Goal: Task Accomplishment & Management: Manage account settings

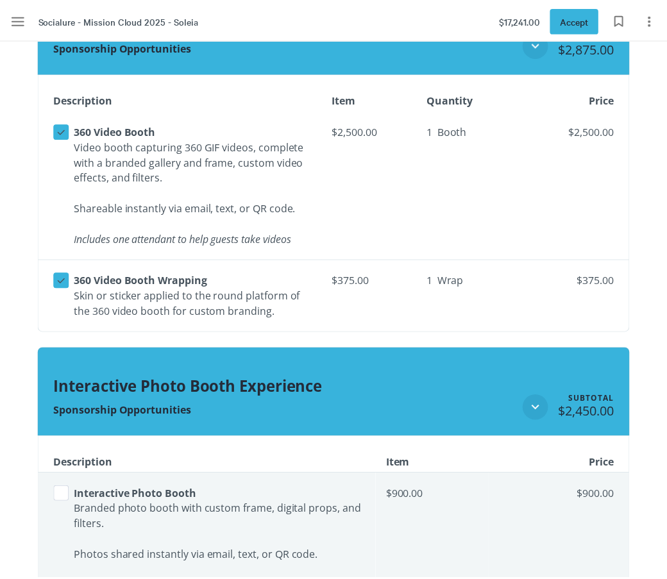
scroll to position [2129, 0]
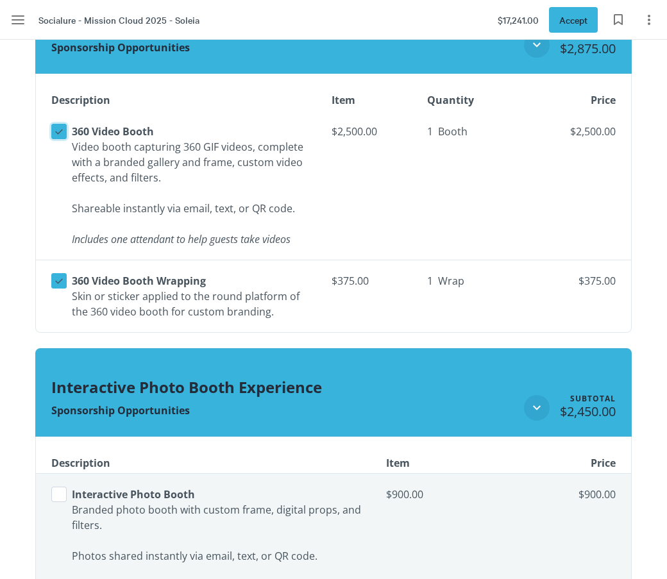
click at [58, 131] on icon at bounding box center [59, 132] width 12 height 12
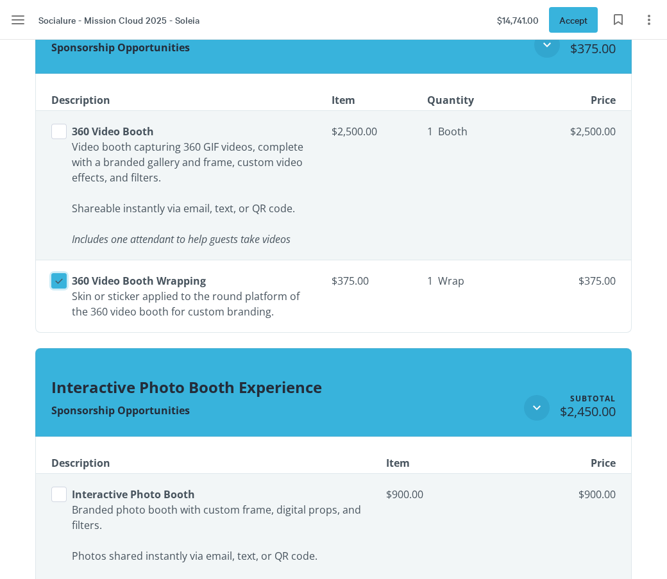
click at [56, 280] on icon at bounding box center [59, 281] width 12 height 12
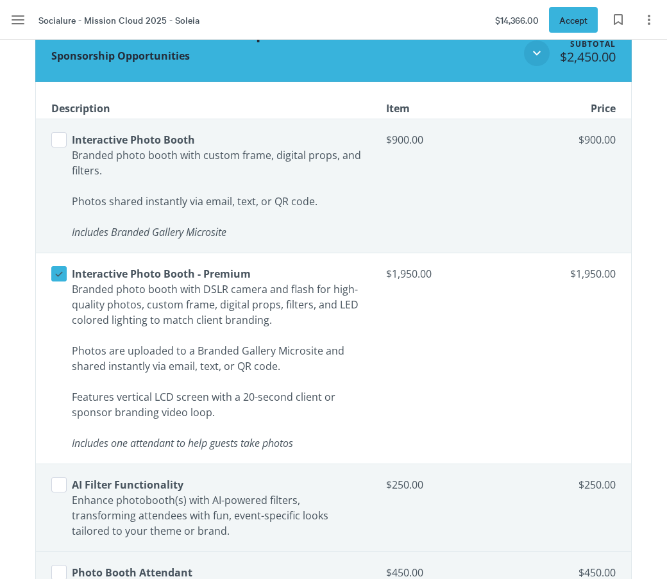
scroll to position [2487, 0]
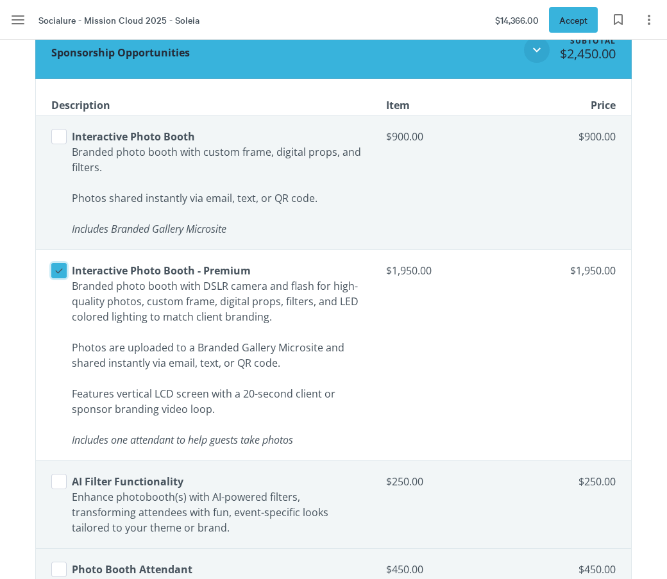
click at [58, 267] on icon at bounding box center [59, 271] width 12 height 12
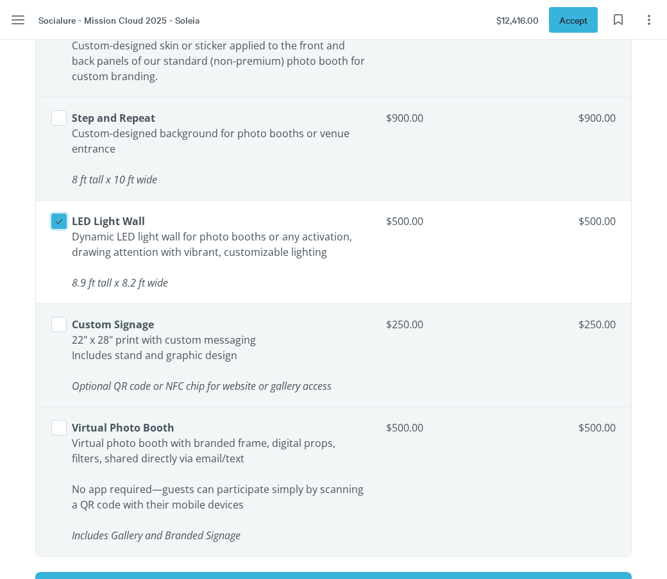
scroll to position [3101, 0]
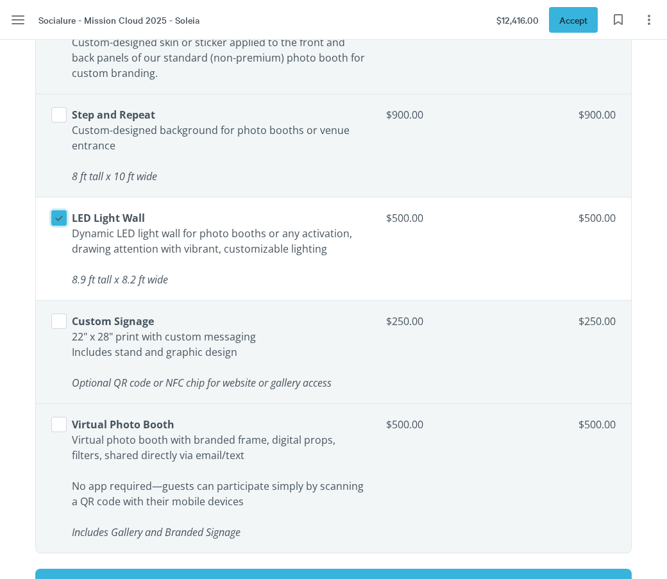
click at [60, 213] on icon at bounding box center [59, 218] width 12 height 12
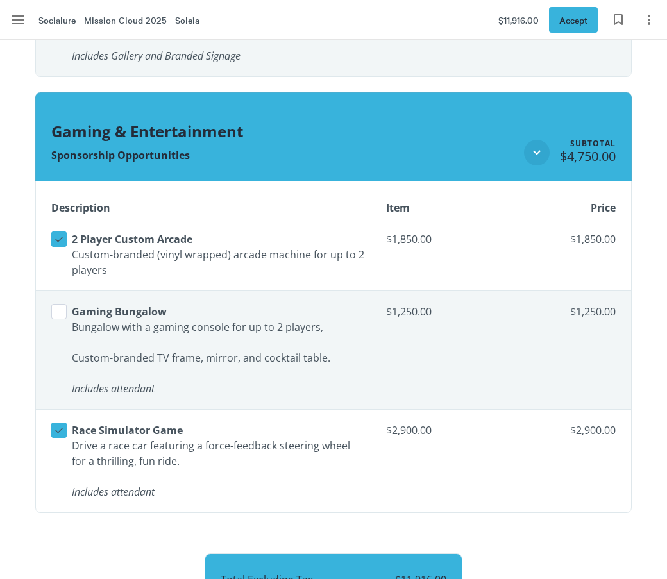
scroll to position [3582, 0]
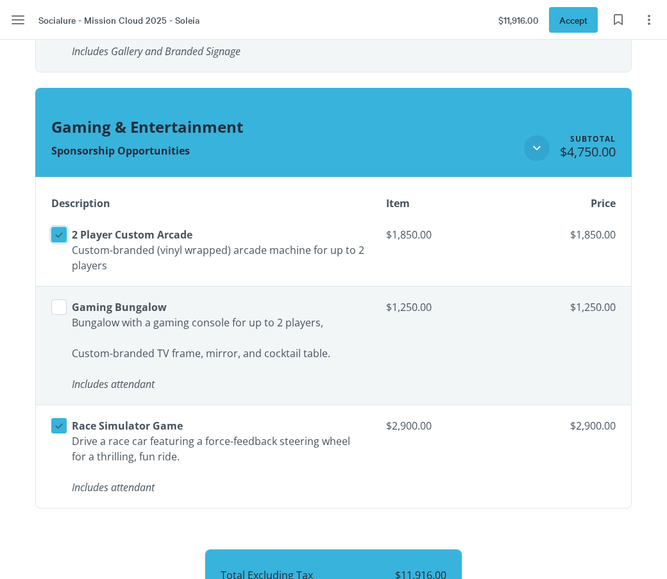
click at [59, 232] on icon at bounding box center [59, 235] width 12 height 12
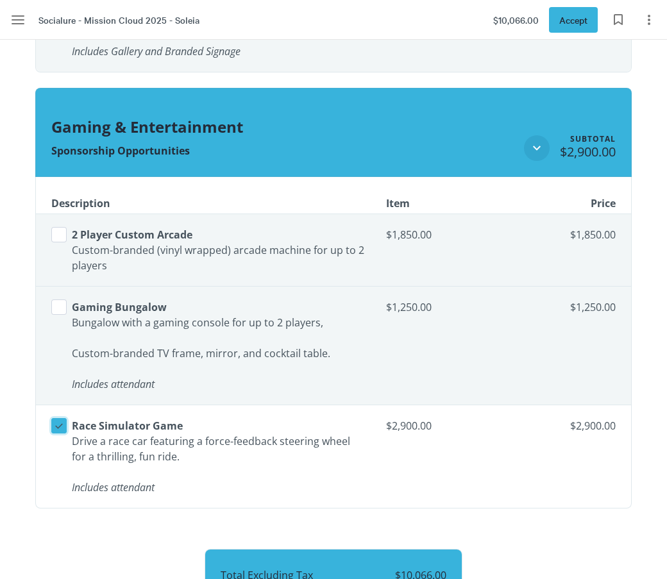
click at [59, 426] on icon at bounding box center [59, 426] width 8 height 5
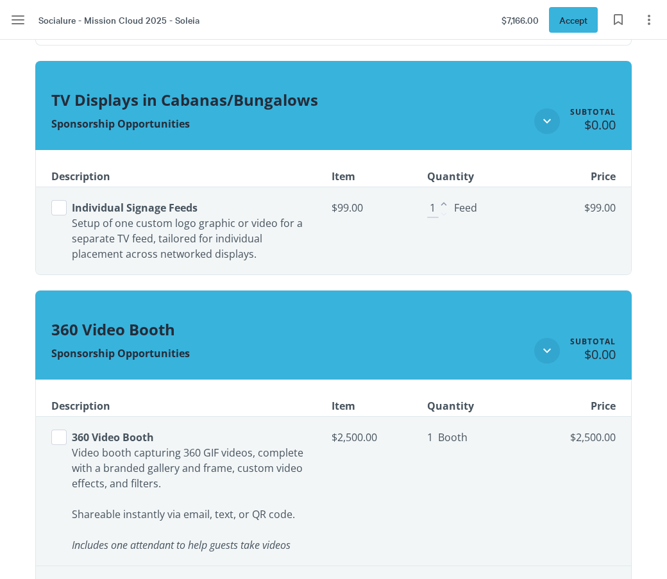
scroll to position [1803, 0]
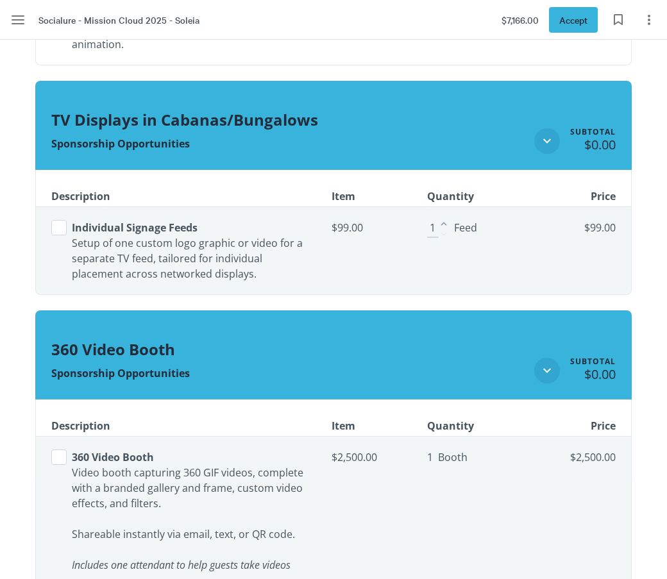
click at [55, 229] on button "Select line item" at bounding box center [58, 227] width 15 height 15
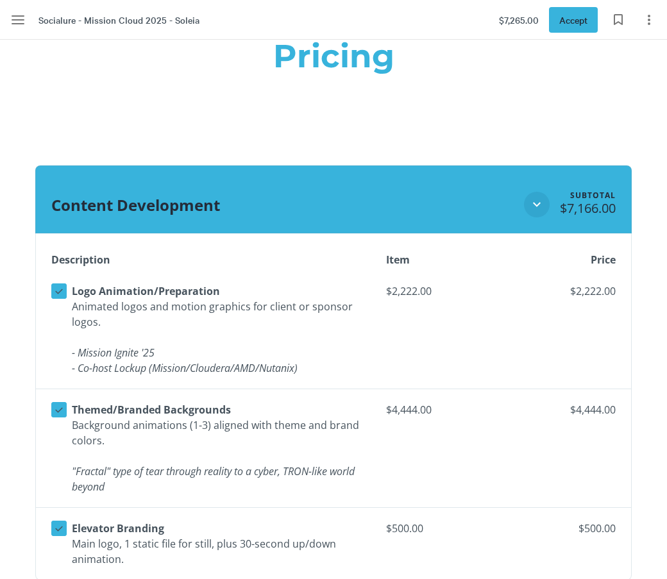
scroll to position [1322, 0]
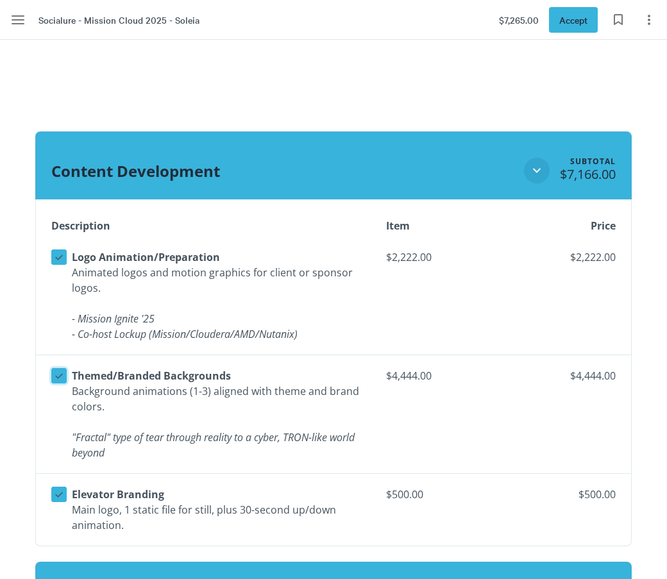
click at [60, 368] on button "Select line item" at bounding box center [58, 375] width 15 height 15
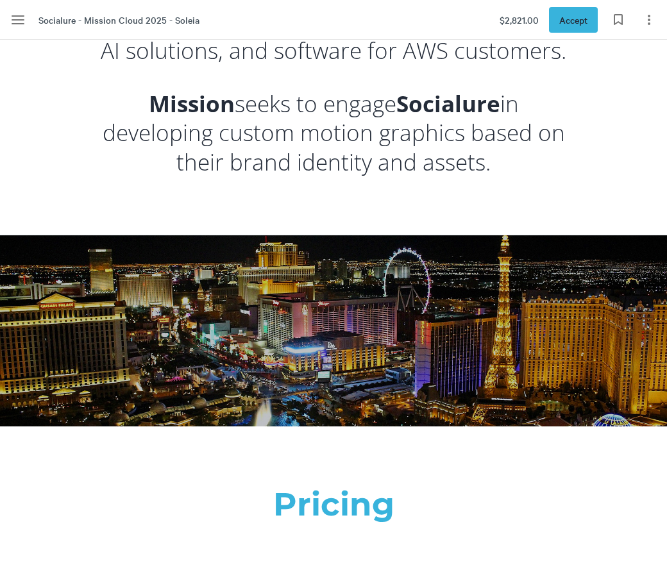
scroll to position [346, 0]
